Goal: Use online tool/utility: Use online tool/utility

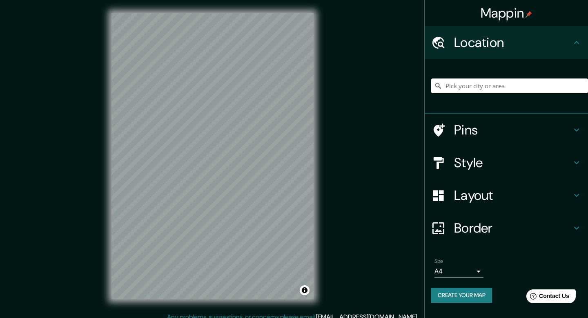
click at [473, 80] on input "Pick your city or area" at bounding box center [509, 85] width 157 height 15
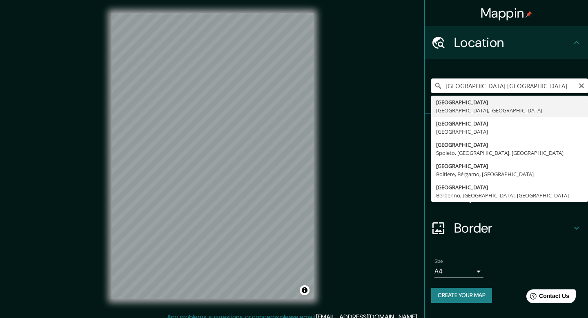
type input "[GEOGRAPHIC_DATA], [GEOGRAPHIC_DATA], [GEOGRAPHIC_DATA]"
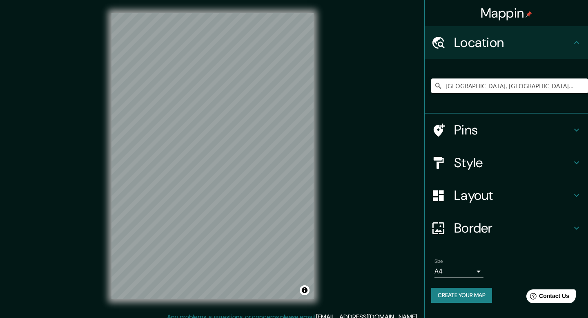
click at [173, 317] on div "Mappin Location [GEOGRAPHIC_DATA], [GEOGRAPHIC_DATA], [GEOGRAPHIC_DATA] Pins St…" at bounding box center [294, 162] width 588 height 325
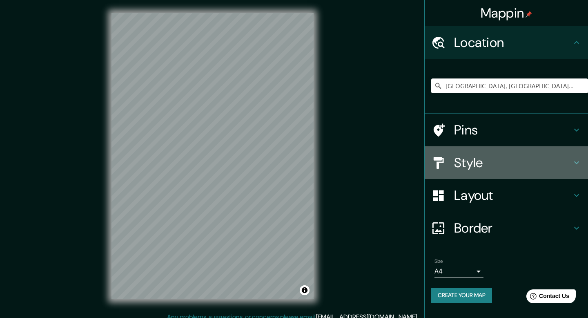
click at [572, 161] on icon at bounding box center [577, 163] width 10 height 10
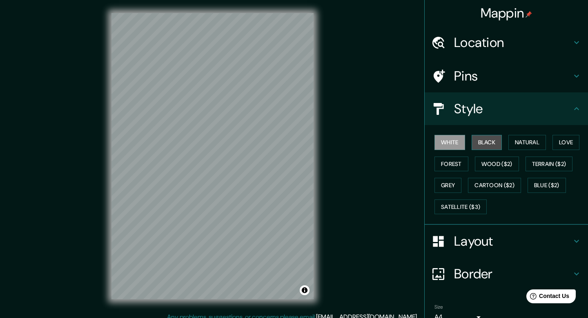
click at [484, 140] on button "Black" at bounding box center [487, 142] width 31 height 15
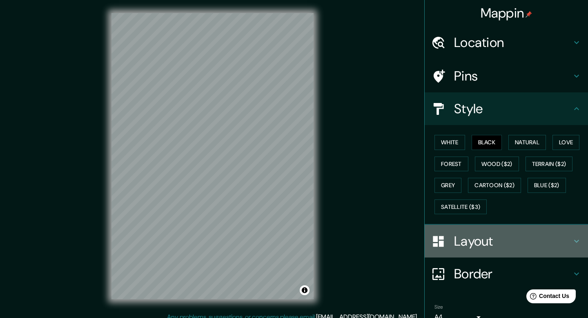
click at [541, 244] on h4 "Layout" at bounding box center [513, 241] width 118 height 16
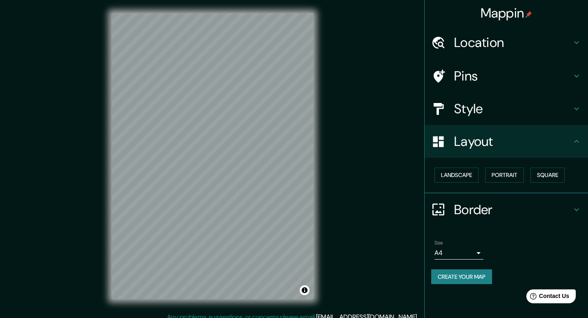
scroll to position [7, 0]
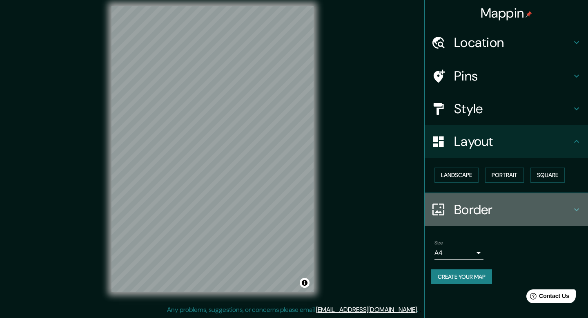
click at [564, 210] on h4 "Border" at bounding box center [513, 209] width 118 height 16
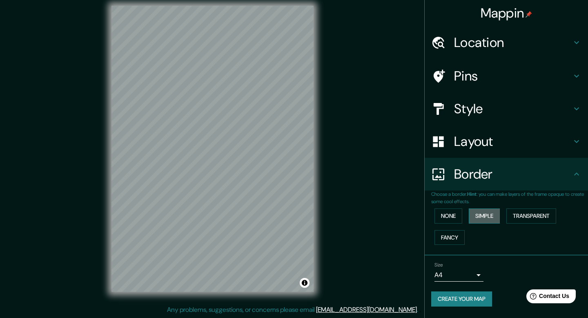
click at [483, 217] on button "Simple" at bounding box center [484, 215] width 31 height 15
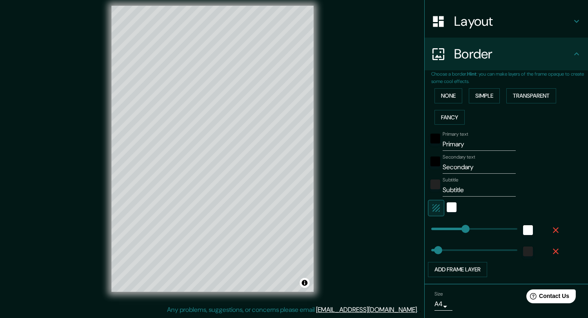
scroll to position [121, 0]
click at [555, 253] on icon "button" at bounding box center [556, 251] width 10 height 10
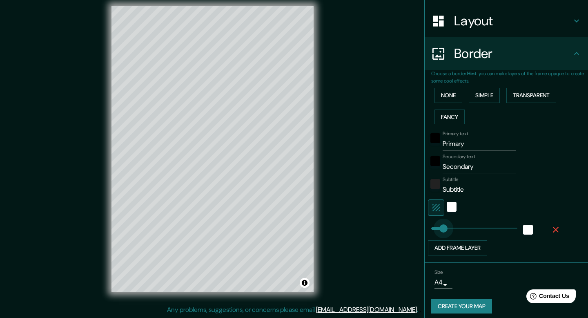
type input "52"
drag, startPoint x: 467, startPoint y: 228, endPoint x: 440, endPoint y: 227, distance: 26.2
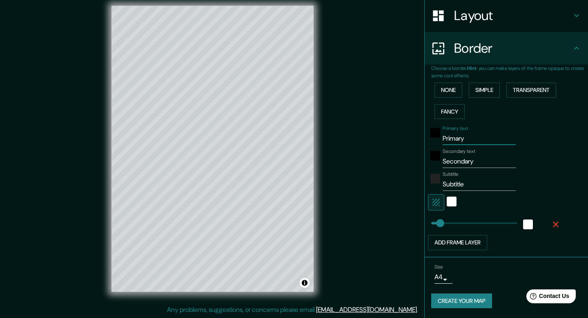
click at [468, 139] on input "Primary" at bounding box center [479, 138] width 73 height 13
type input "P"
click at [483, 162] on input "Secondary" at bounding box center [479, 161] width 73 height 13
type input "S"
type input "LAGO DI [GEOGRAPHIC_DATA]"
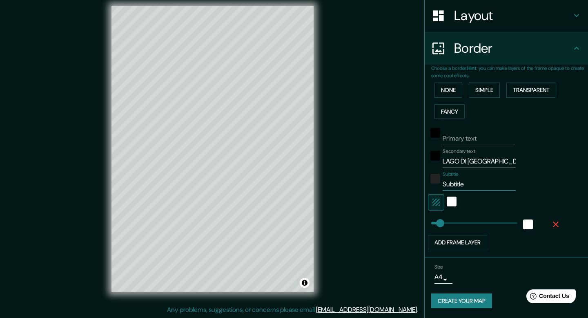
click at [478, 179] on input "Subtitle" at bounding box center [479, 184] width 73 height 13
type input "S"
type input "[GEOGRAPHIC_DATA]"
click at [436, 177] on div "color-222222" at bounding box center [436, 179] width 10 height 10
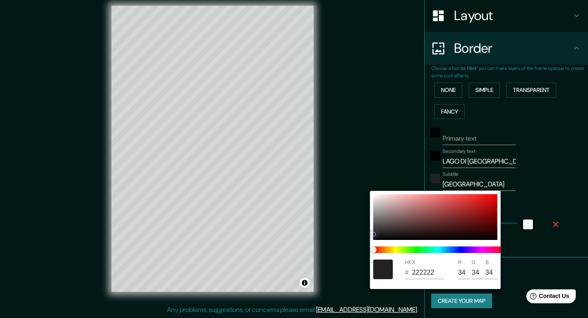
type input "737272"
type input "115"
type input "114"
type input "838282"
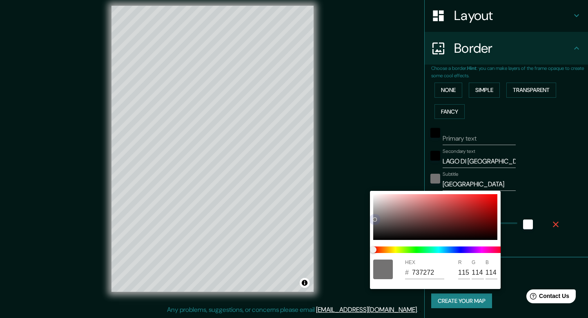
type input "131"
type input "130"
type input "919090"
type input "145"
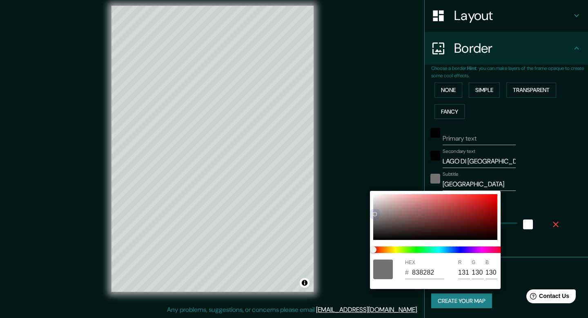
type input "144"
type input "989696"
type input "152"
type input "150"
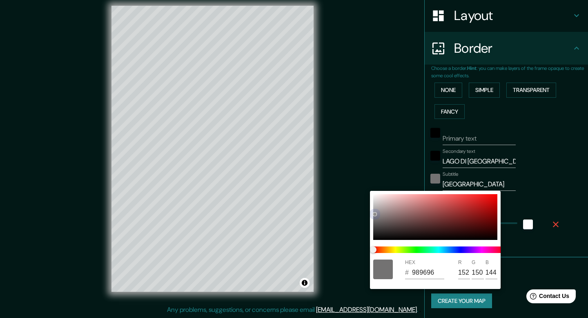
type input "150"
type input "9C9B9B"
type input "156"
type input "155"
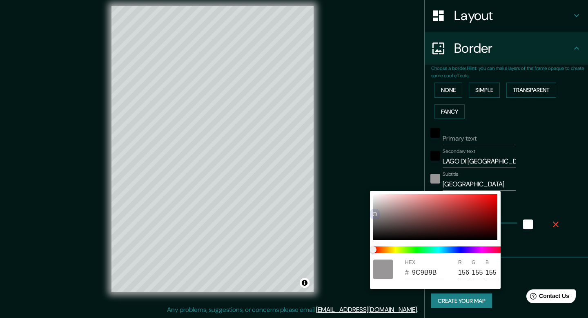
type input "A19F9F"
type input "161"
type input "159"
type input "ACAAAA"
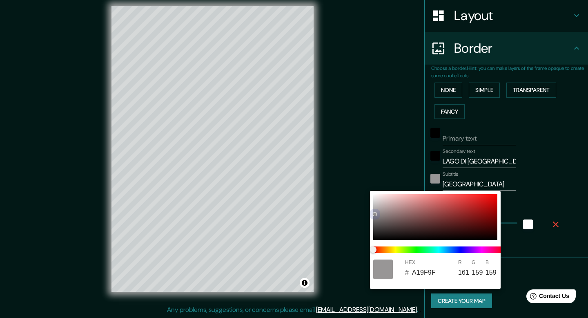
type input "172"
type input "170"
type input "AFACAC"
type input "175"
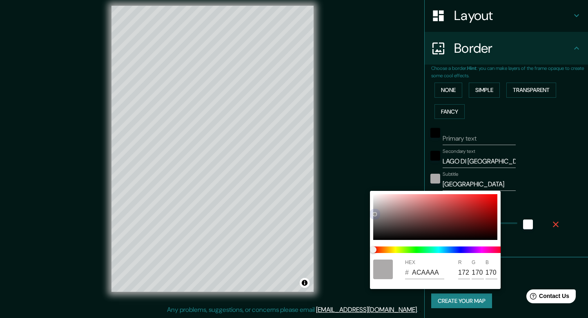
type input "172"
type input "B1AFAF"
type input "177"
type input "175"
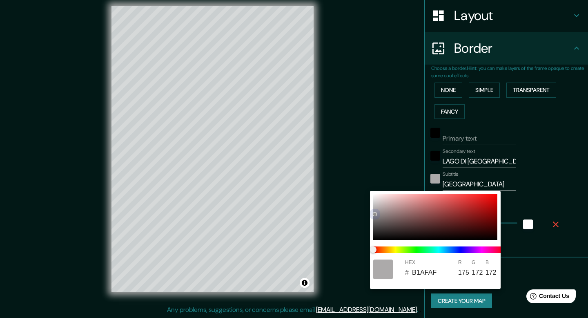
type input "175"
type input "B8B5B5"
type input "184"
type input "181"
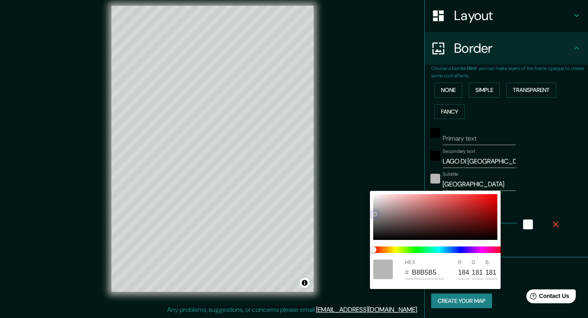
type input "BCBABA"
type input "188"
type input "186"
type input "C6C3C3"
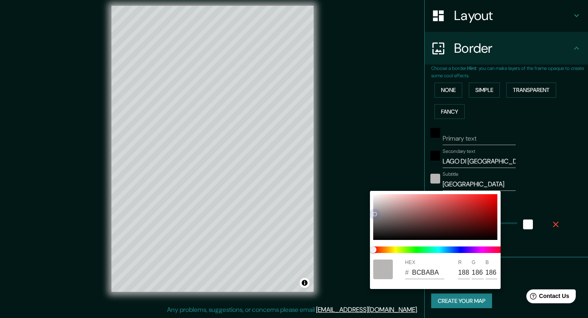
type input "198"
type input "195"
type input "CAC7C7"
type input "202"
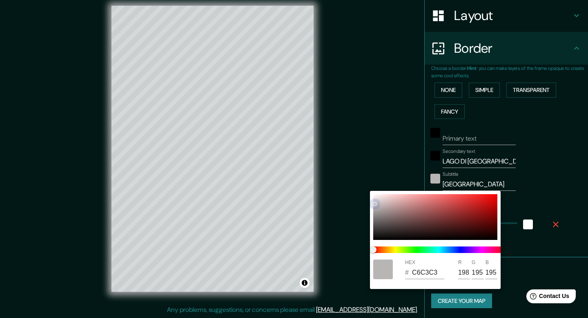
type input "199"
type input "CCCACA"
type input "204"
type input "202"
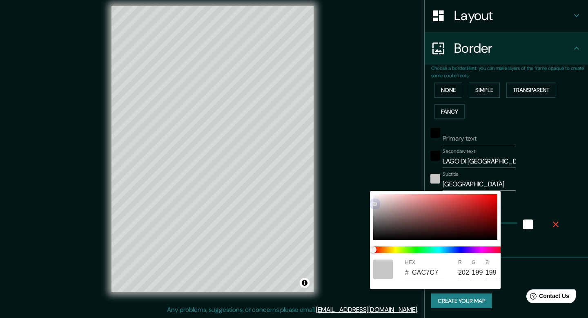
type input "202"
type input "CFCCCC"
type input "207"
type input "204"
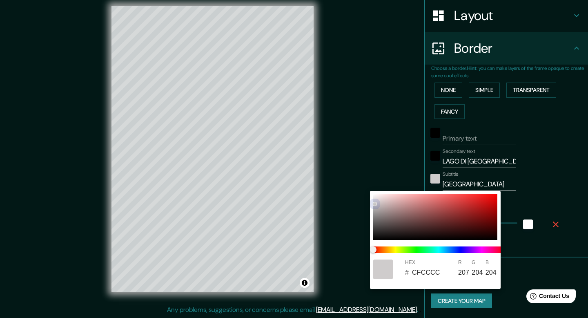
type input "D1CECE"
type input "209"
type input "206"
type input "D3D1D1"
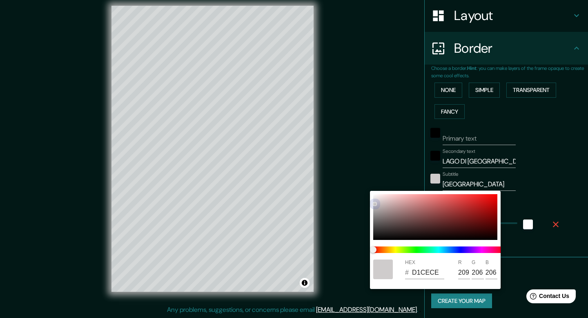
type input "211"
type input "209"
type input "D6D4D4"
type input "214"
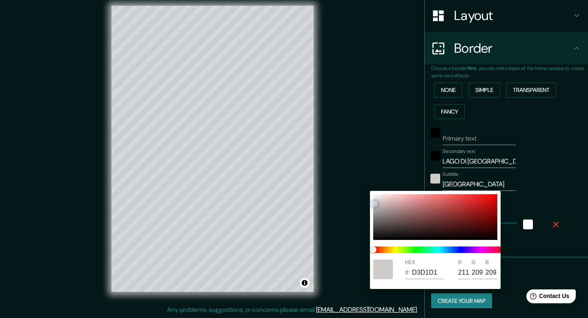
type input "212"
type input "DAD8D8"
type input "218"
type input "216"
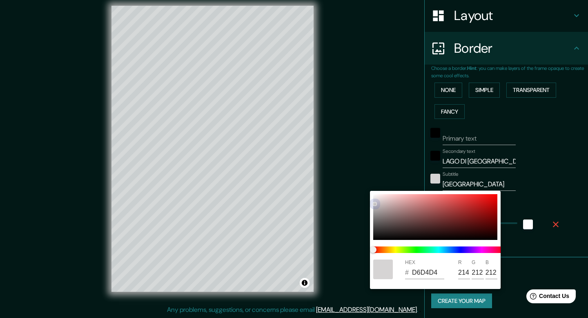
type input "216"
type input "E3E2E2"
type input "227"
type input "226"
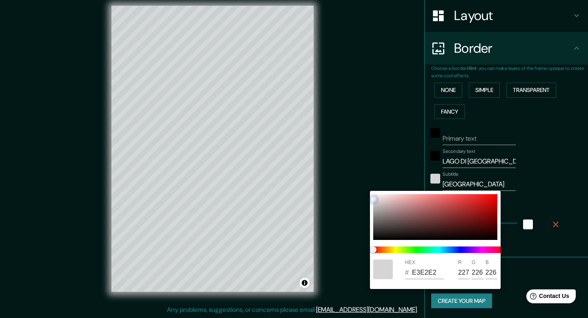
type input "E8E7E7"
type input "232"
type input "231"
type input "EDECEC"
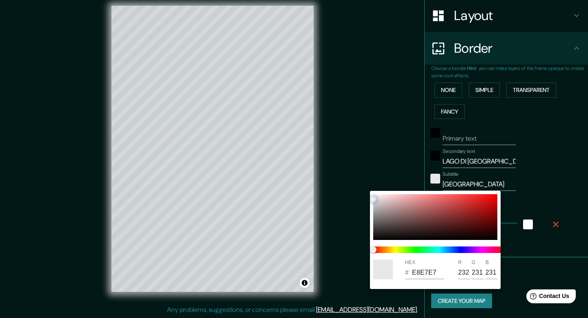
type input "237"
type input "236"
type input "EFEFEF"
type input "239"
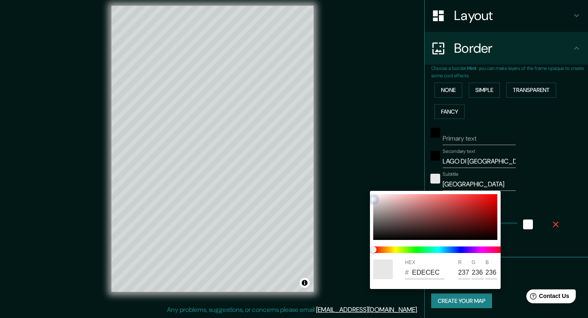
type input "239"
type input "F4F4F4"
type input "244"
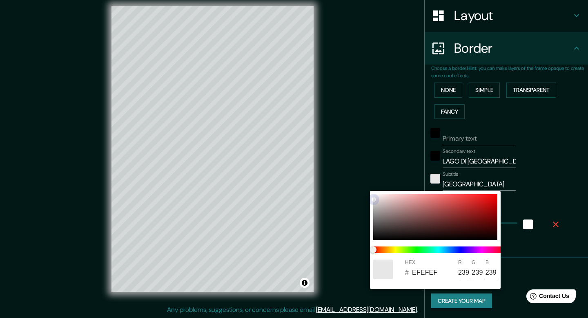
type input "244"
type input "F6F6F6"
type input "246"
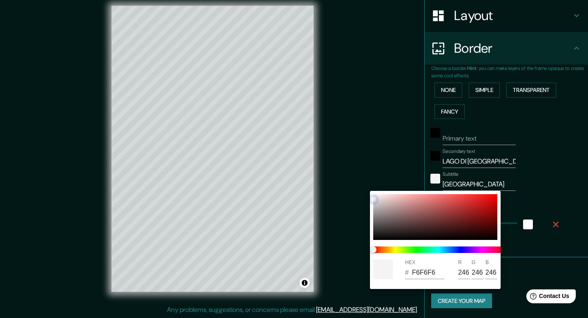
type input "FDFDFD"
type input "253"
type input "FFFFFF"
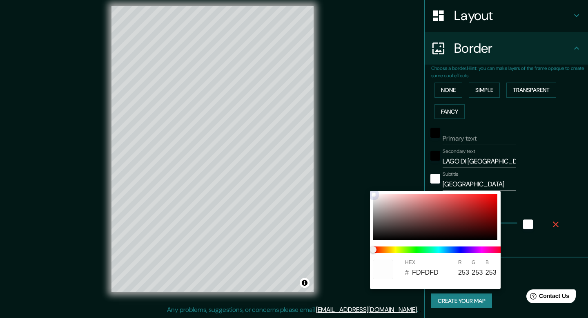
type input "255"
drag, startPoint x: 374, startPoint y: 233, endPoint x: 371, endPoint y: 190, distance: 43.9
click at [371, 190] on div "HEX # FFFFFF R 255 G 255 B 255" at bounding box center [294, 159] width 588 height 318
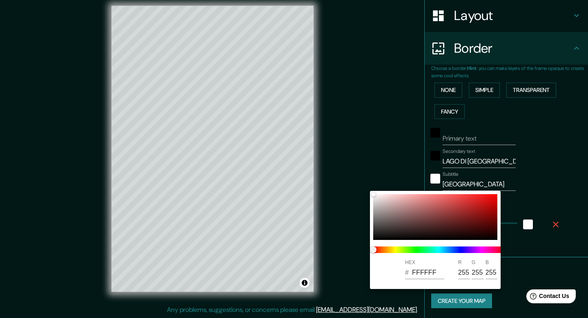
click at [440, 155] on div at bounding box center [294, 159] width 588 height 318
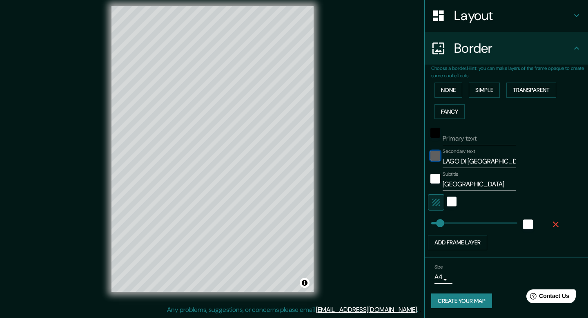
click at [436, 155] on div "black" at bounding box center [436, 156] width 10 height 10
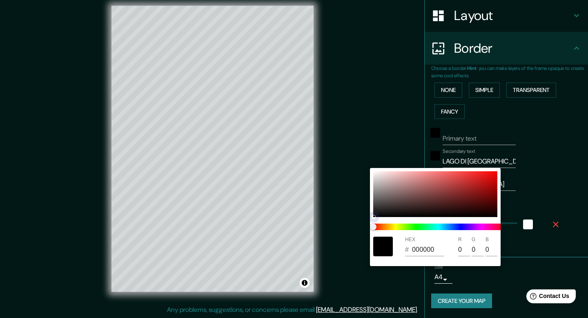
type input "4A4949"
type input "74"
type input "73"
type input "676767"
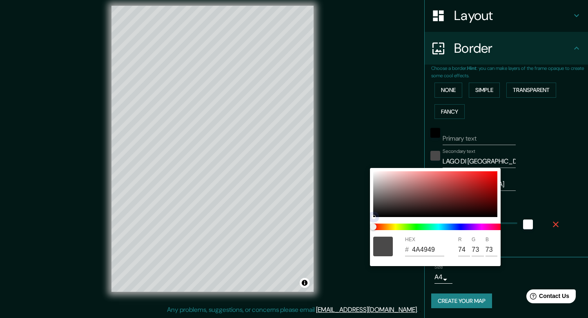
type input "103"
type input "7E7E7E"
type input "126"
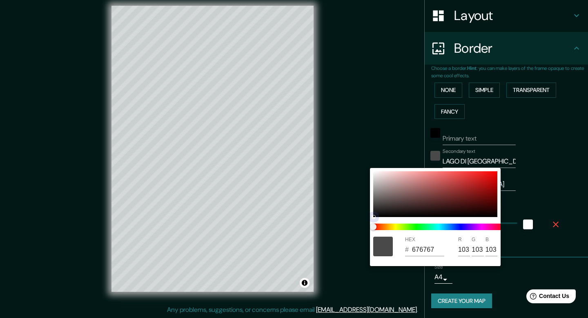
type input "126"
type input "858585"
type input "133"
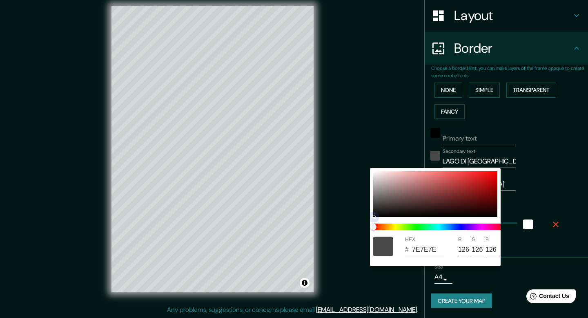
type input "133"
type input "8E8E8E"
type input "142"
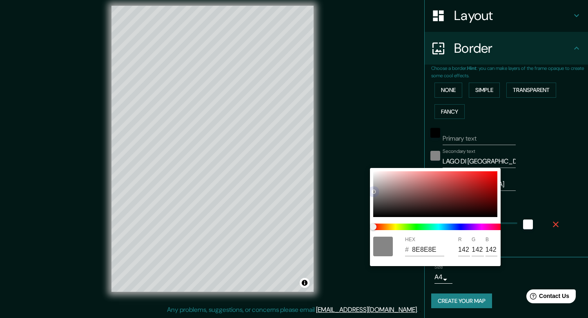
type input "939393"
type input "147"
type input "9F9E9E"
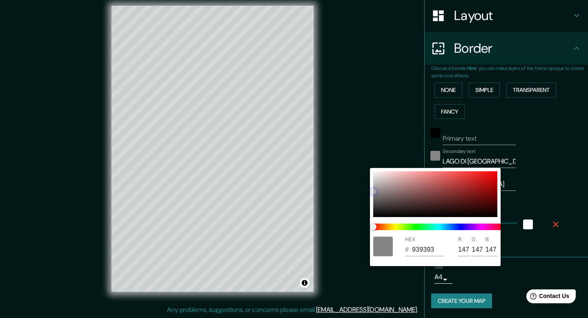
type input "159"
type input "158"
type input "A1A0A0"
type input "161"
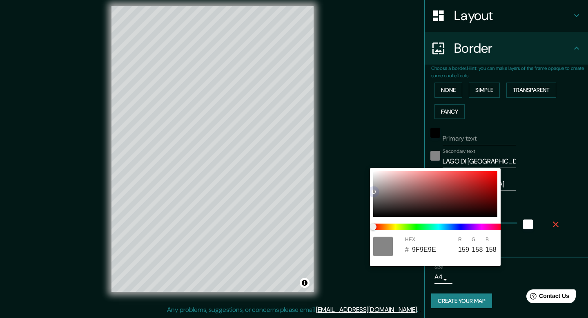
type input "160"
type input "A5A5A5"
type input "165"
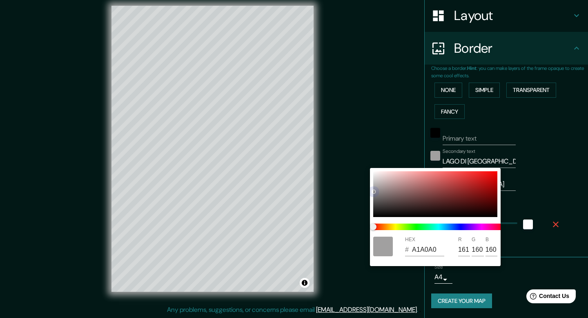
type input "165"
type input "B8B8B8"
type input "184"
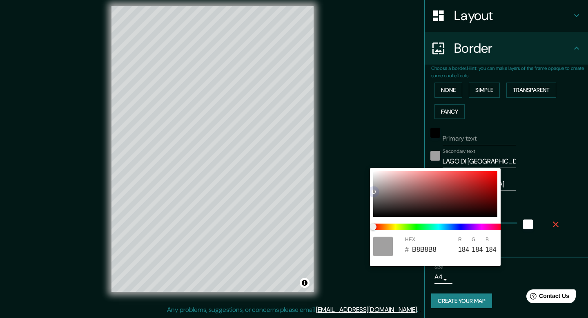
type input "BFBFBF"
type input "191"
type input "CACACA"
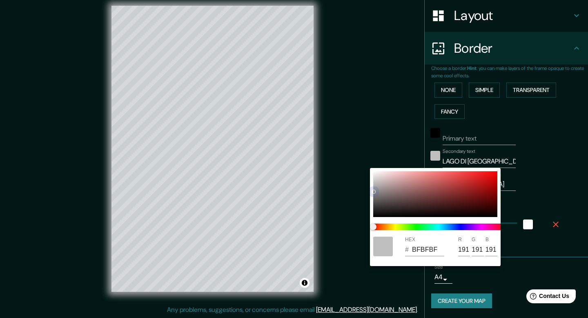
type input "202"
type input "D6C9C9"
type input "214"
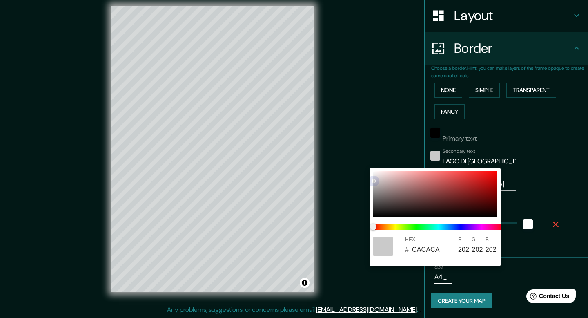
type input "201"
type input "D8CCCC"
type input "216"
type input "204"
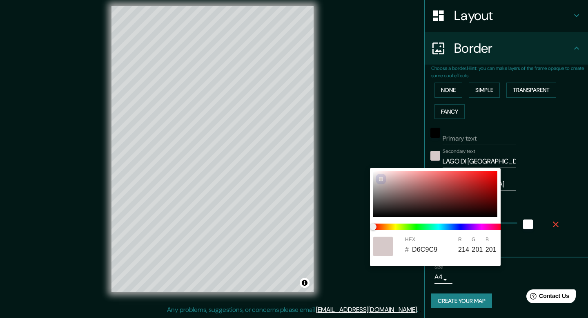
type input "204"
type input "DDD2D2"
type input "221"
type input "210"
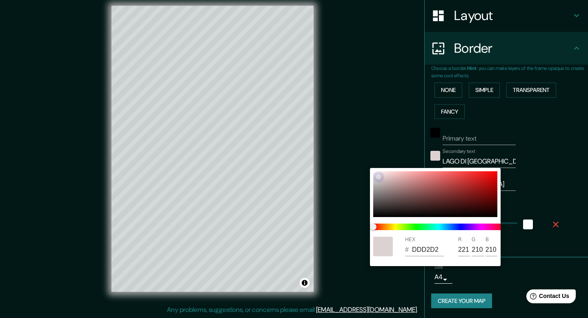
type input "E1D7D7"
type input "225"
type input "215"
type input "E1D8D8"
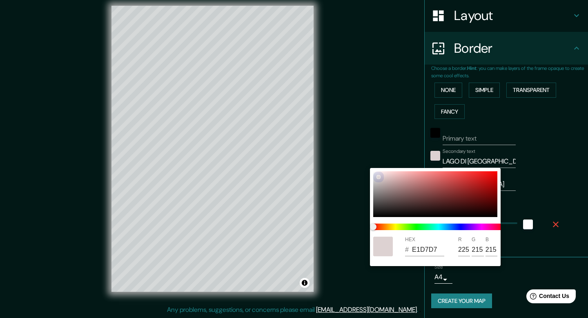
type input "216"
type input "E6DDDD"
type input "230"
type input "221"
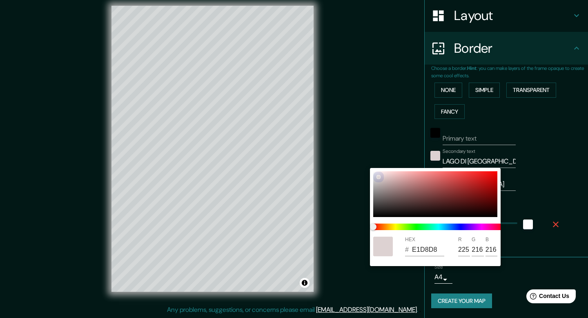
type input "221"
type input "EAE3E3"
type input "234"
type input "227"
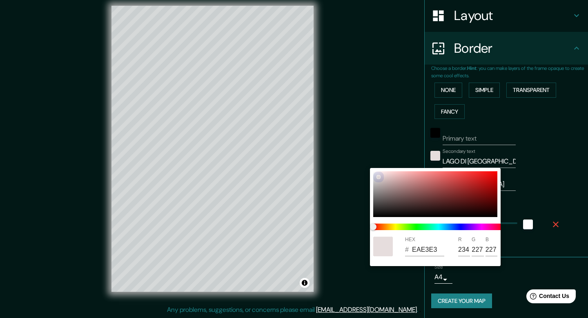
type input "EDE6E6"
type input "237"
type input "230"
type input "EFE9E9"
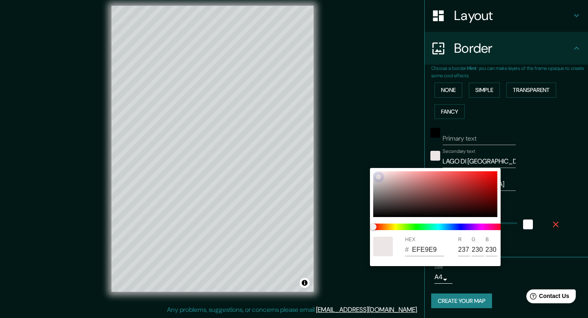
type input "239"
type input "233"
type input "EFEAEA"
drag, startPoint x: 374, startPoint y: 216, endPoint x: 371, endPoint y: 170, distance: 45.4
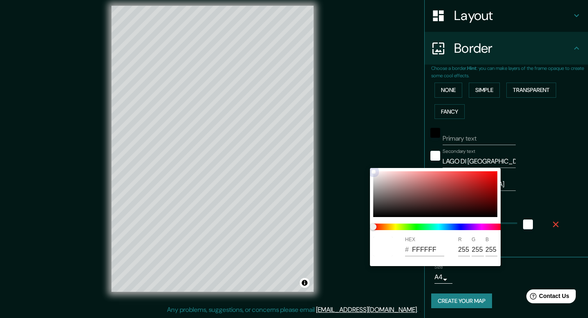
click at [372, 170] on div at bounding box center [374, 172] width 4 height 4
click at [563, 156] on div at bounding box center [294, 159] width 588 height 318
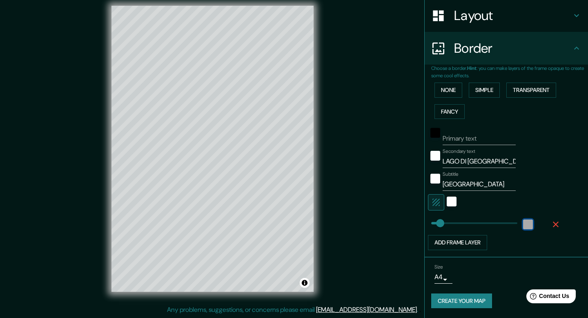
click at [528, 223] on div "white" at bounding box center [528, 224] width 10 height 10
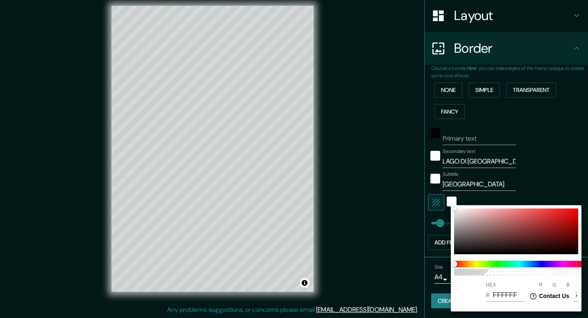
click at [556, 185] on div at bounding box center [294, 159] width 588 height 318
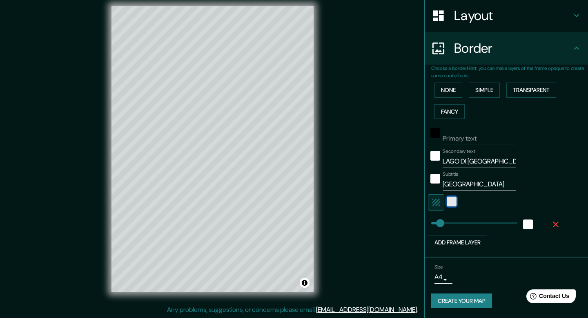
click at [452, 204] on div "white" at bounding box center [452, 202] width 10 height 10
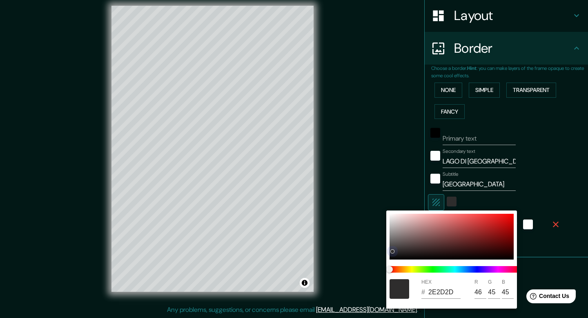
click at [393, 251] on div at bounding box center [452, 237] width 124 height 46
drag, startPoint x: 391, startPoint y: 252, endPoint x: 386, endPoint y: 271, distance: 19.9
click at [386, 271] on div "HEX # 000000 R 0 G 0 B 0" at bounding box center [451, 259] width 131 height 98
click at [588, 194] on div at bounding box center [294, 159] width 588 height 318
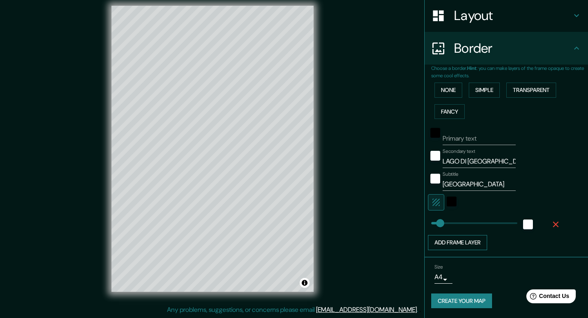
click at [455, 246] on button "Add frame layer" at bounding box center [457, 242] width 59 height 15
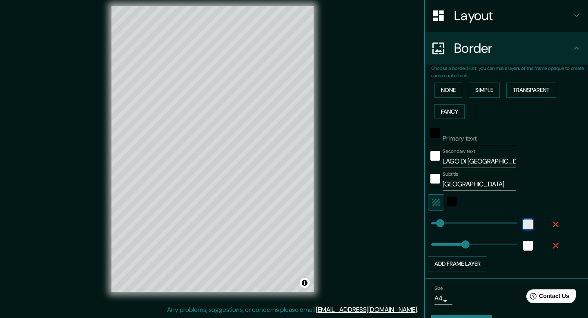
click at [528, 225] on div "white" at bounding box center [528, 224] width 10 height 10
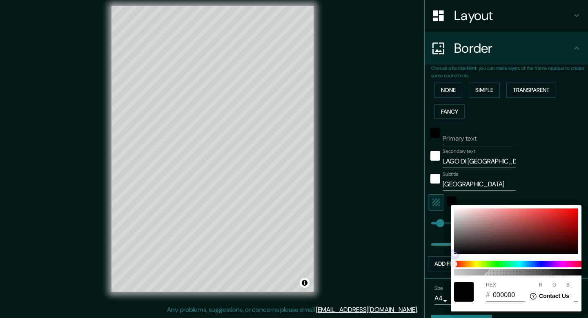
drag, startPoint x: 454, startPoint y: 209, endPoint x: 451, endPoint y: 257, distance: 47.9
click at [451, 257] on div "100 HEX # 000000 R 0 G 0 B 0" at bounding box center [516, 258] width 131 height 106
click at [561, 178] on div at bounding box center [294, 159] width 588 height 318
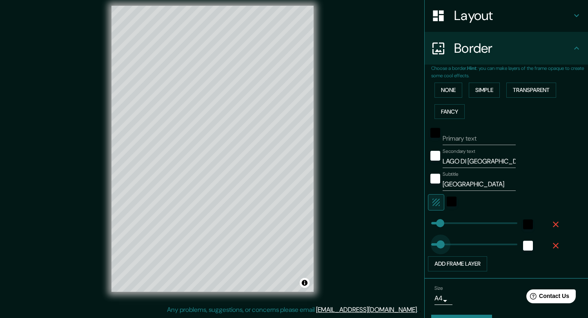
drag, startPoint x: 465, startPoint y: 245, endPoint x: 441, endPoint y: 247, distance: 24.6
click at [587, 172] on div "Primary text Secondary text LAGO DI COMO Subtitle [GEOGRAPHIC_DATA] Add frame l…" at bounding box center [509, 196] width 157 height 149
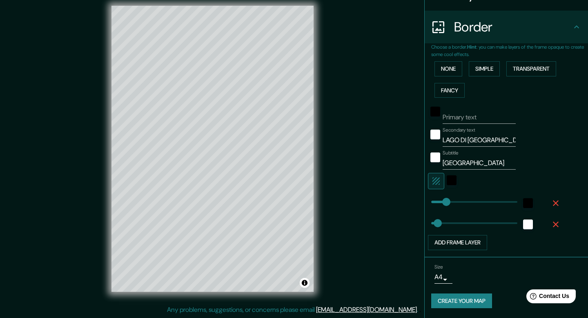
click at [470, 302] on button "Create your map" at bounding box center [461, 300] width 61 height 15
click at [476, 298] on button "Create your map" at bounding box center [461, 300] width 61 height 15
click at [449, 297] on button "Create your map" at bounding box center [461, 300] width 61 height 15
